Goal: Information Seeking & Learning: Check status

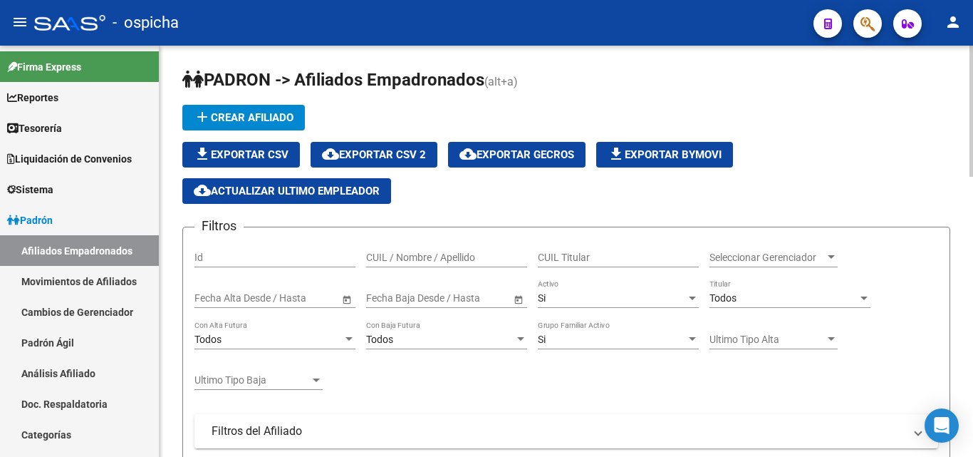
click at [575, 260] on input "CUIL Titular" at bounding box center [618, 258] width 161 height 12
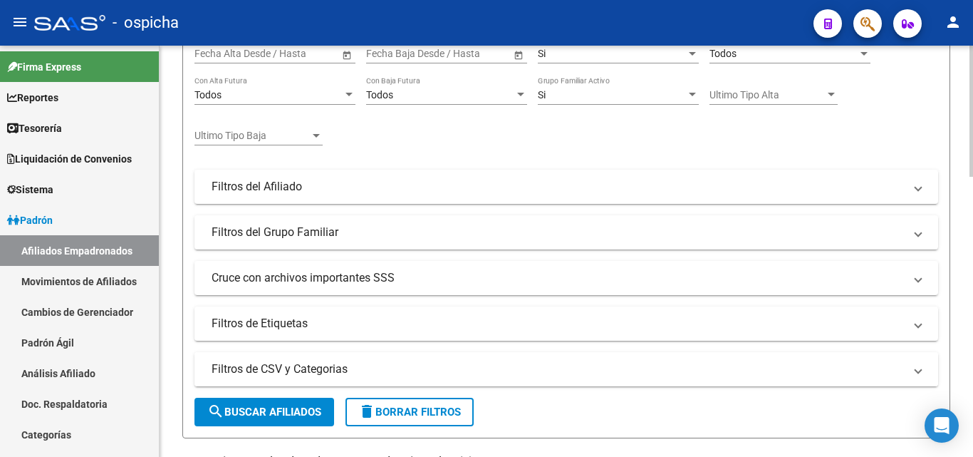
scroll to position [285, 0]
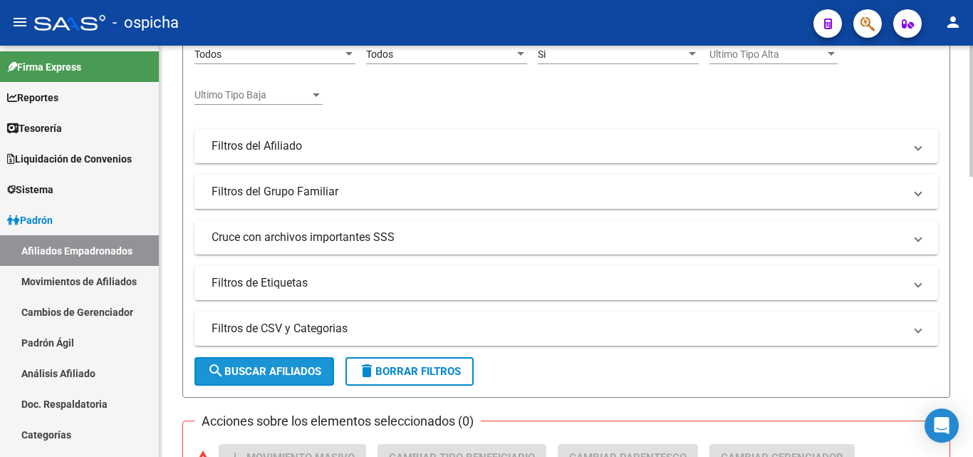
click at [304, 371] on span "search Buscar Afiliados" at bounding box center [264, 371] width 114 height 13
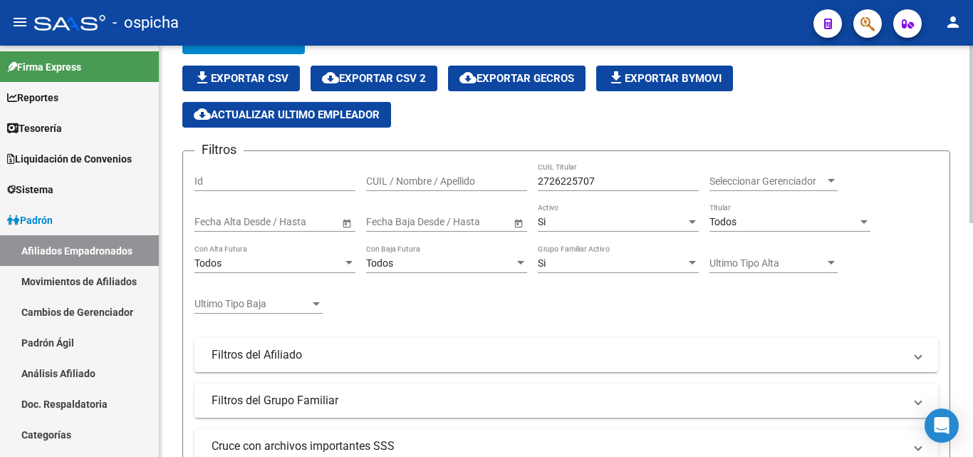
scroll to position [43, 0]
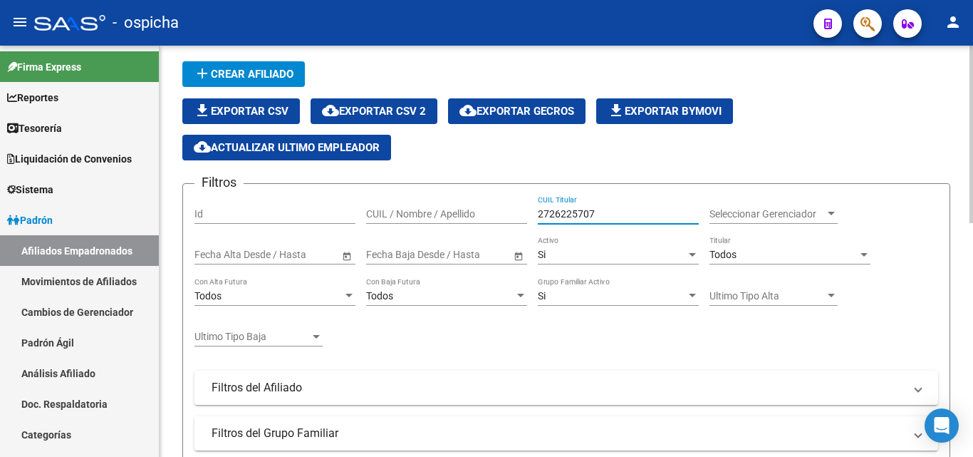
click at [570, 214] on input "2726225707" at bounding box center [618, 214] width 161 height 12
click at [570, 212] on input "2726225707" at bounding box center [618, 214] width 161 height 12
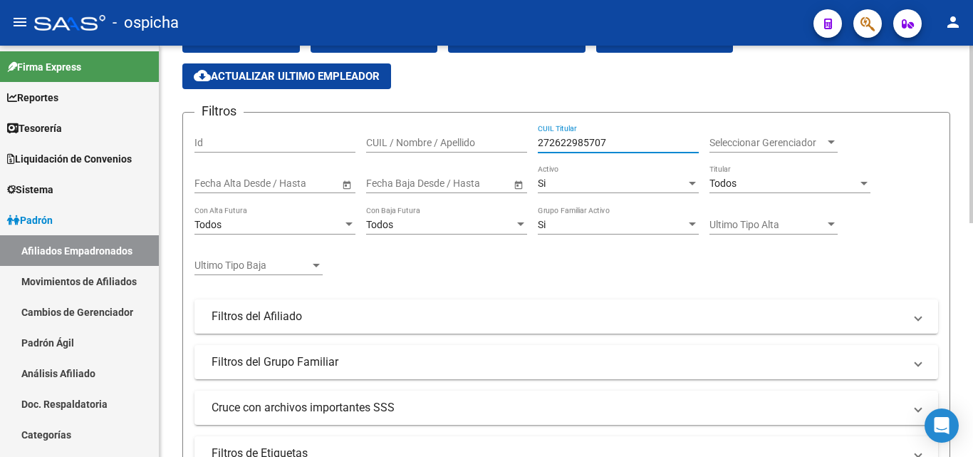
scroll to position [257, 0]
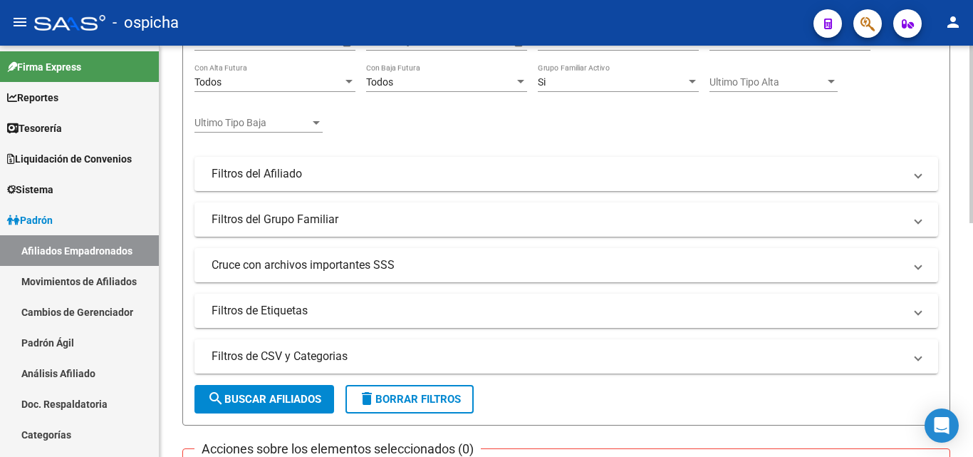
click at [306, 408] on button "search Buscar Afiliados" at bounding box center [265, 399] width 140 height 28
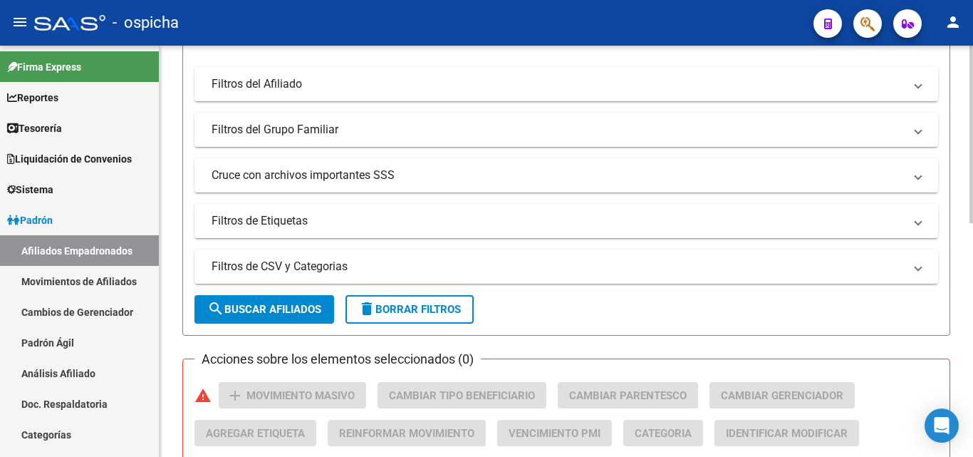
scroll to position [115, 0]
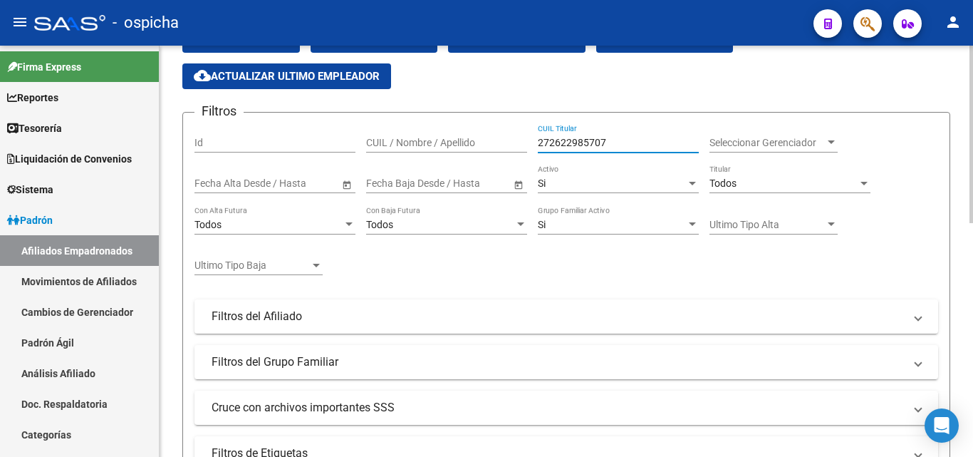
click at [588, 140] on input "272622985707" at bounding box center [618, 143] width 161 height 12
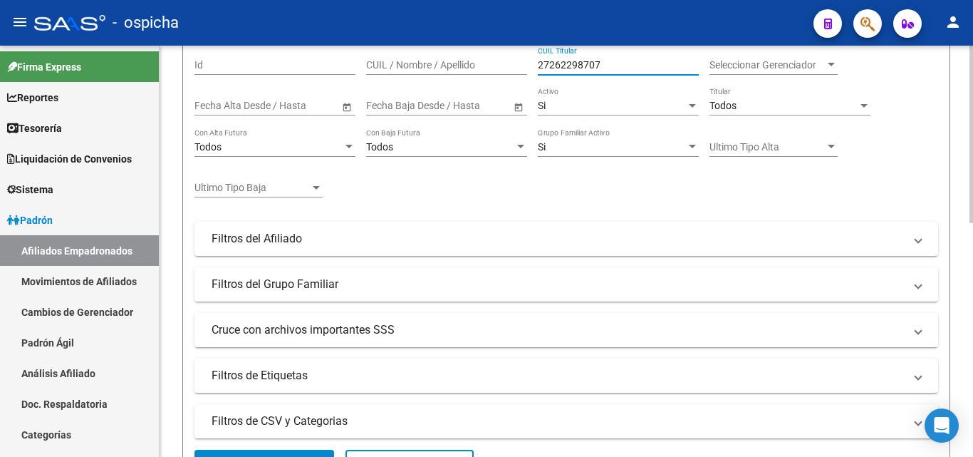
scroll to position [257, 0]
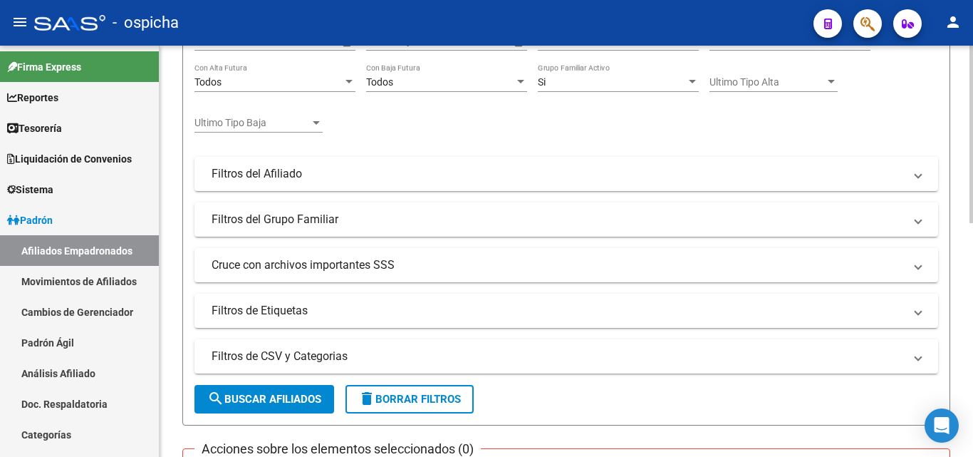
click at [281, 410] on button "search Buscar Afiliados" at bounding box center [265, 399] width 140 height 28
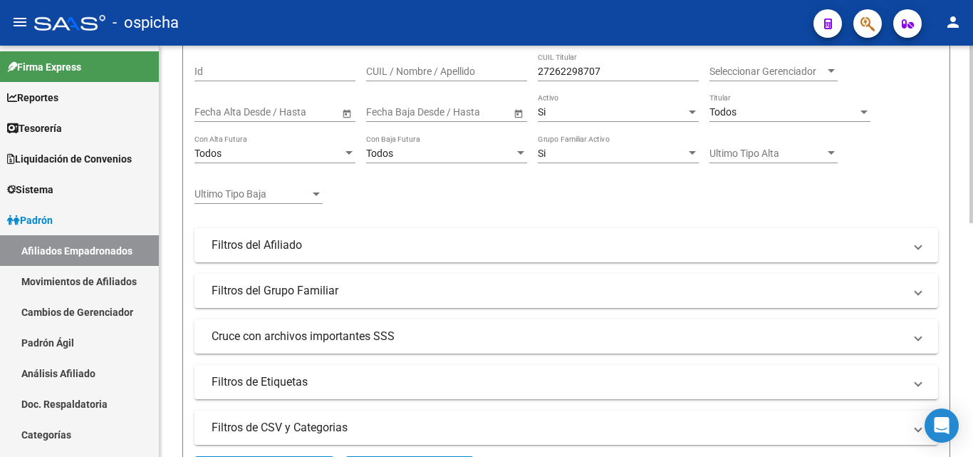
scroll to position [0, 0]
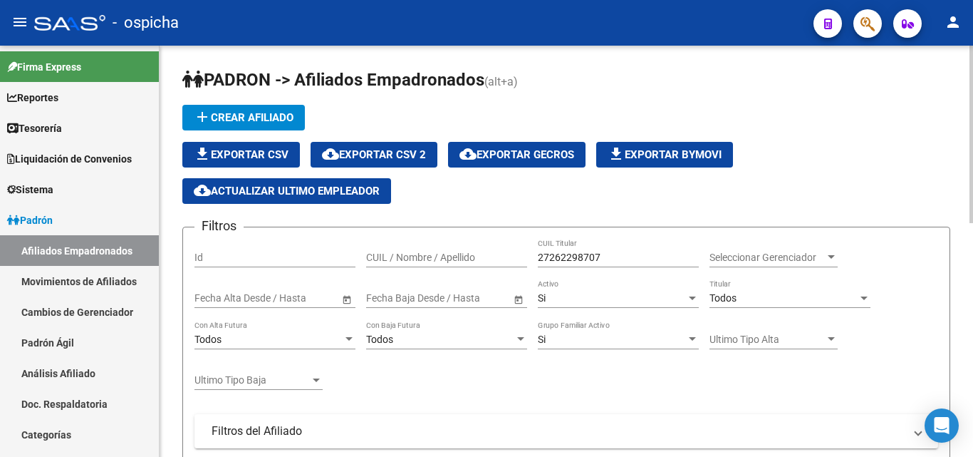
click at [639, 258] on input "27262298707" at bounding box center [618, 258] width 161 height 12
type input "2"
type input "27262298707"
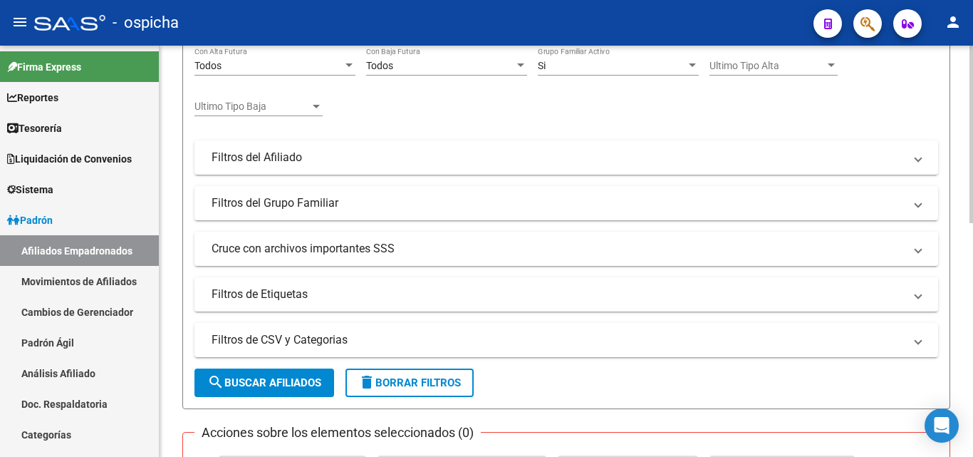
scroll to position [285, 0]
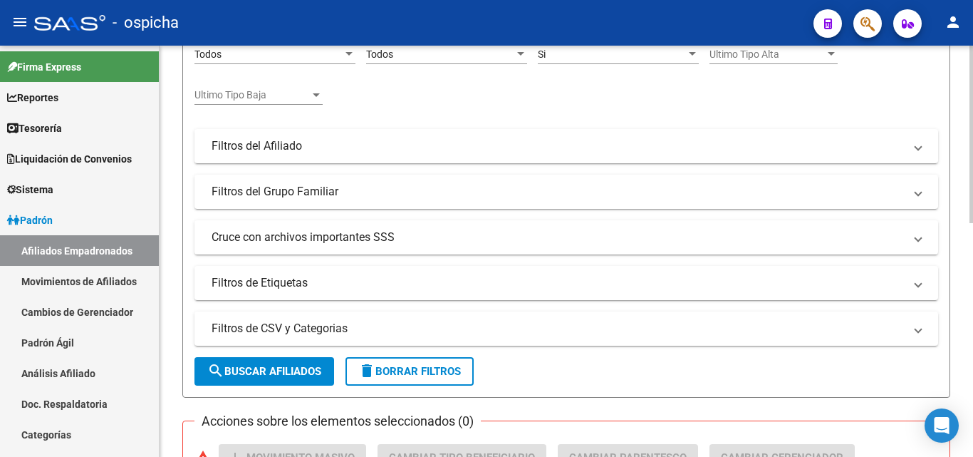
click at [266, 382] on button "search Buscar Afiliados" at bounding box center [265, 371] width 140 height 28
click at [311, 367] on span "search Buscar Afiliados" at bounding box center [264, 371] width 114 height 13
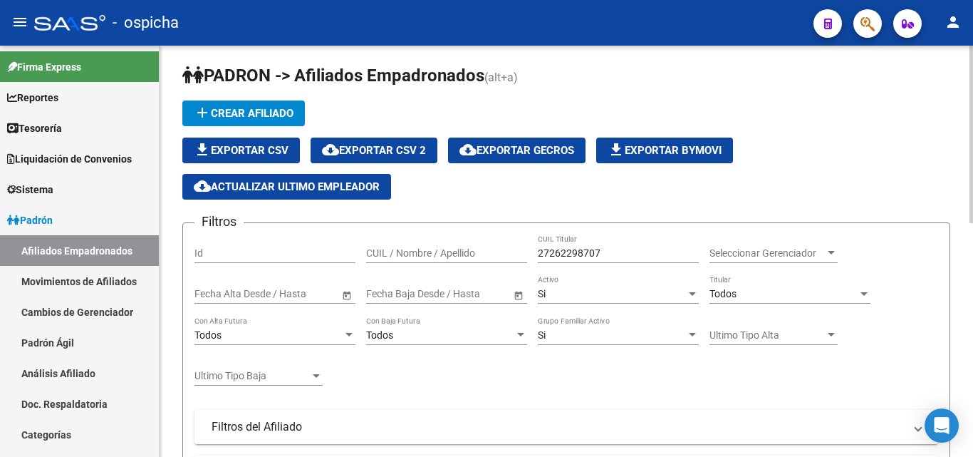
scroll to position [0, 0]
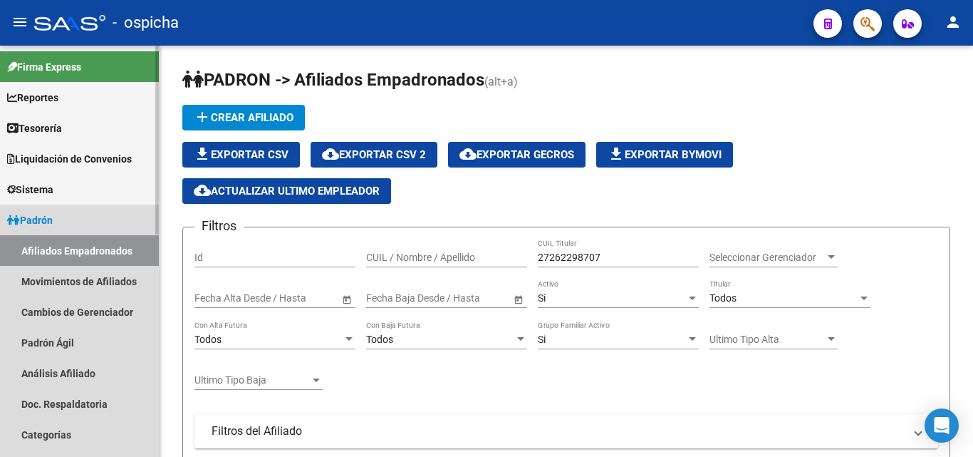
click at [29, 216] on span "Padrón" at bounding box center [30, 220] width 46 height 16
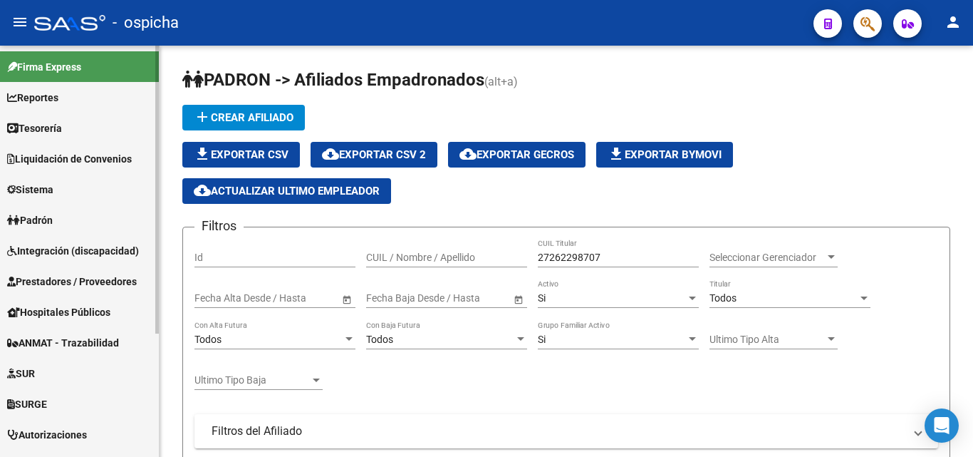
click at [33, 216] on span "Padrón" at bounding box center [30, 220] width 46 height 16
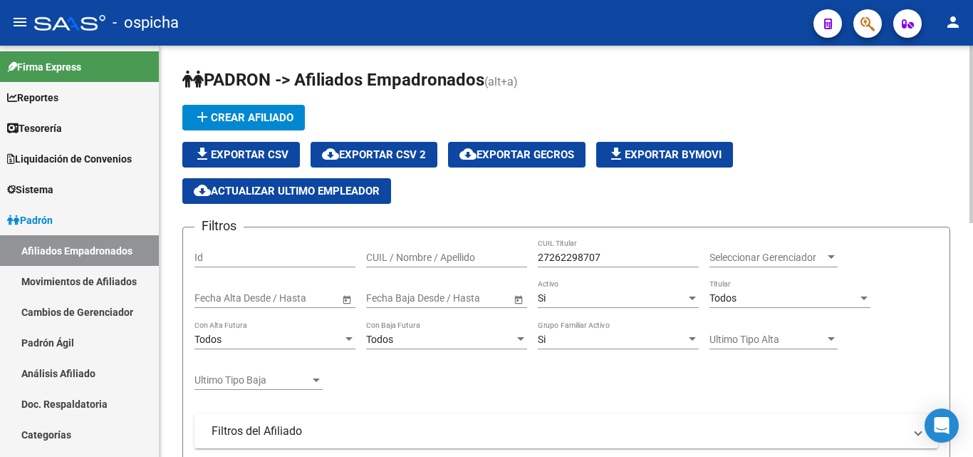
click at [0, 204] on link "Padrón" at bounding box center [79, 219] width 159 height 31
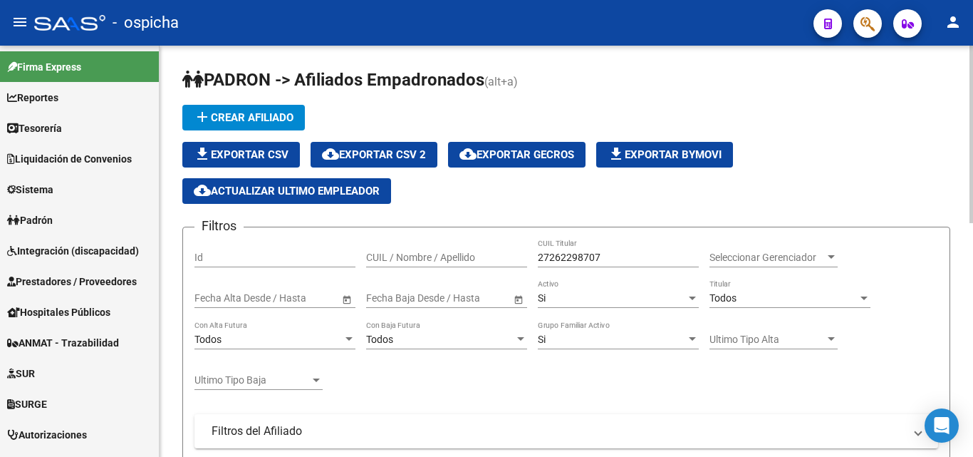
scroll to position [71, 0]
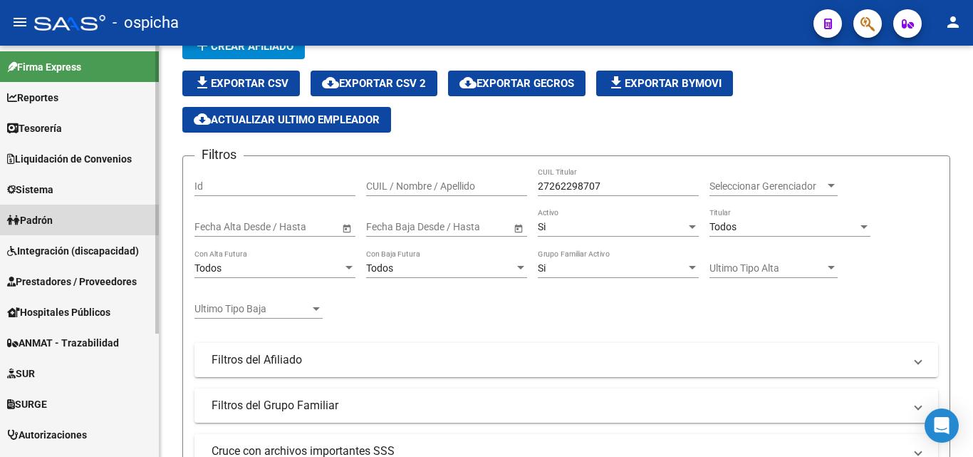
click at [43, 216] on span "Padrón" at bounding box center [30, 220] width 46 height 16
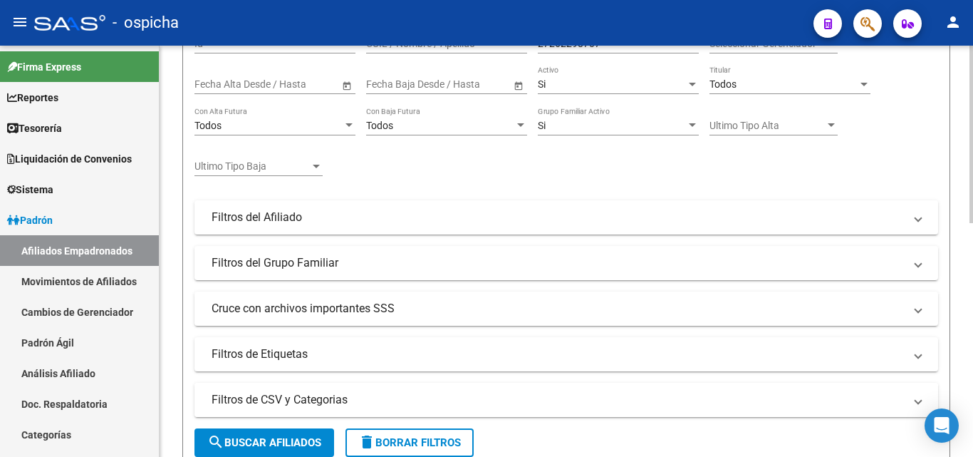
scroll to position [285, 0]
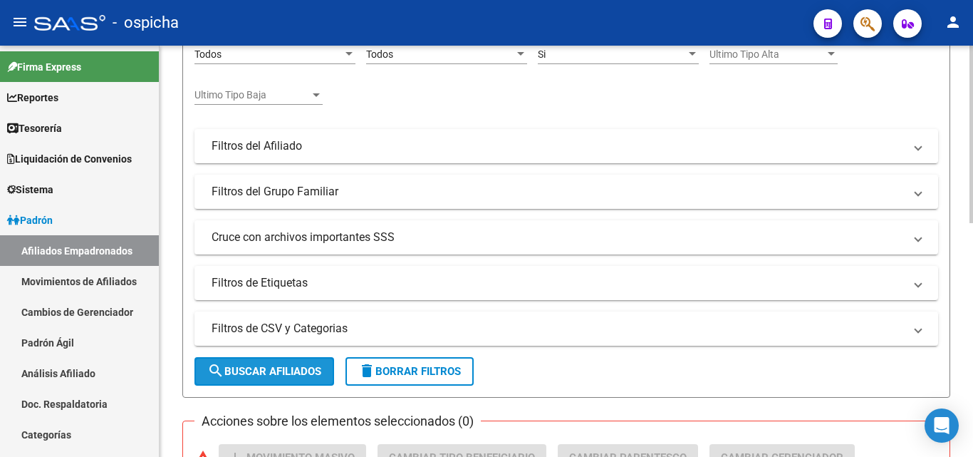
click at [261, 365] on span "search Buscar Afiliados" at bounding box center [264, 371] width 114 height 13
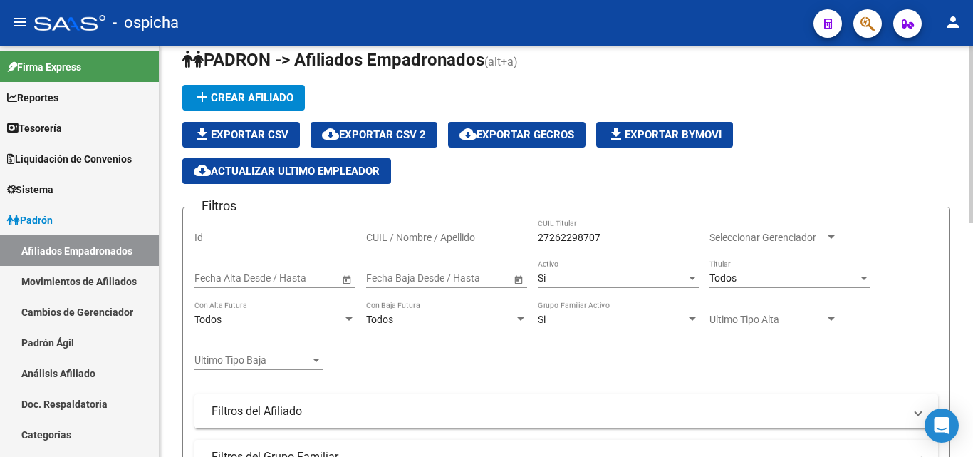
scroll to position [0, 0]
